Goal: Transaction & Acquisition: Purchase product/service

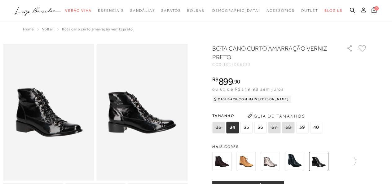
click at [223, 162] on img at bounding box center [221, 160] width 19 height 19
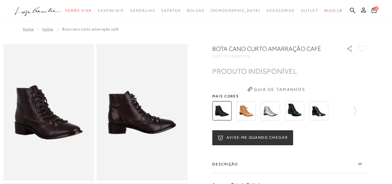
click at [246, 112] on img at bounding box center [245, 110] width 19 height 19
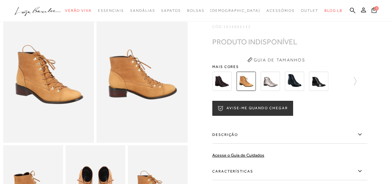
scroll to position [37, 0]
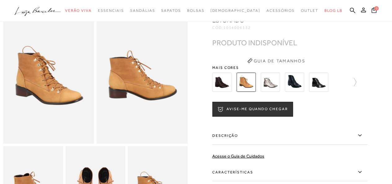
click at [294, 85] on img at bounding box center [294, 81] width 19 height 19
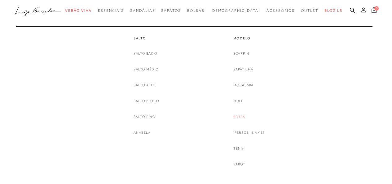
click at [245, 118] on link "Botas" at bounding box center [239, 116] width 12 height 7
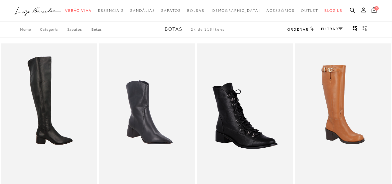
click at [43, 78] on img at bounding box center [50, 115] width 96 height 145
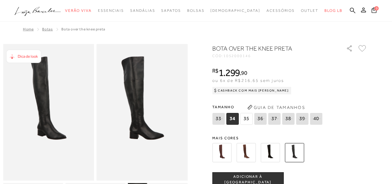
click at [270, 153] on img at bounding box center [269, 152] width 19 height 19
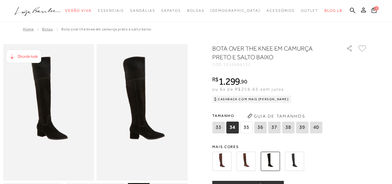
click at [296, 163] on img at bounding box center [294, 160] width 19 height 19
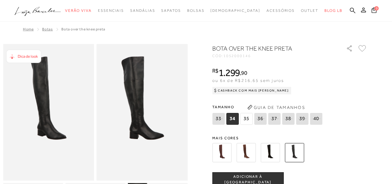
click at [252, 152] on img at bounding box center [245, 152] width 19 height 19
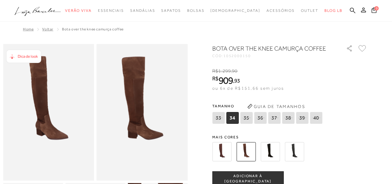
click at [224, 150] on img at bounding box center [221, 151] width 19 height 19
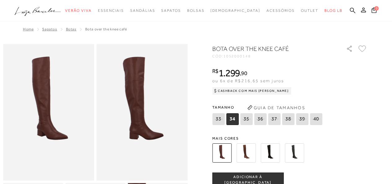
click at [253, 149] on img at bounding box center [245, 152] width 19 height 19
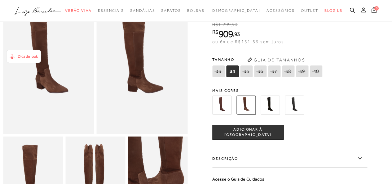
scroll to position [27, 0]
